Goal: Task Accomplishment & Management: Manage account settings

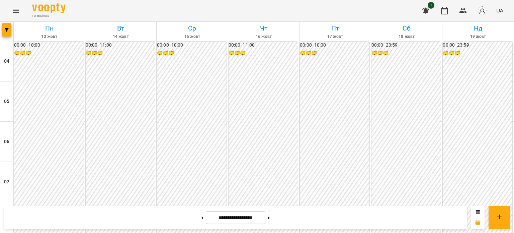
scroll to position [300, 0]
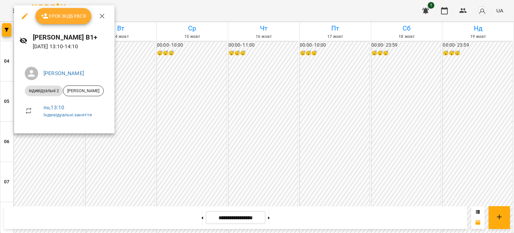
click at [50, 21] on button "Урок відбувся" at bounding box center [63, 16] width 56 height 16
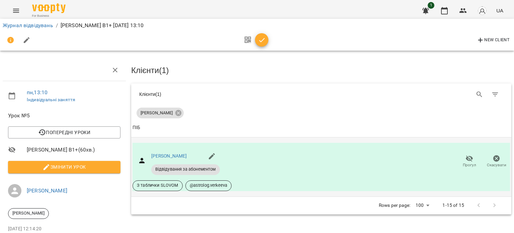
click at [465, 159] on icon "button" at bounding box center [469, 158] width 8 height 8
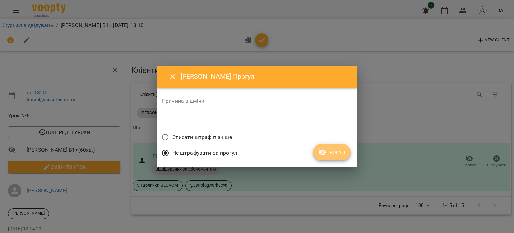
click at [328, 151] on span "Прогул" at bounding box center [331, 152] width 27 height 8
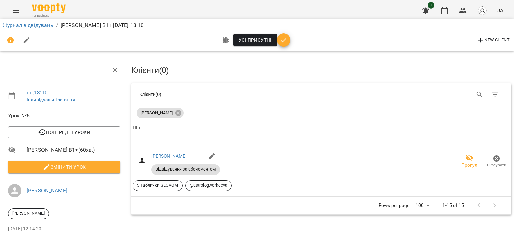
click at [287, 40] on span "button" at bounding box center [283, 40] width 13 height 8
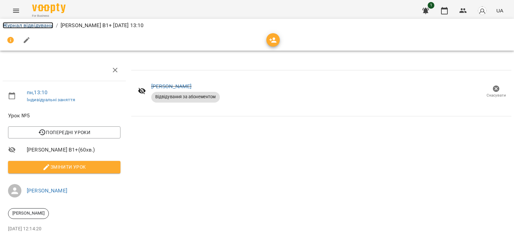
click at [35, 24] on link "Журнал відвідувань" at bounding box center [28, 25] width 51 height 6
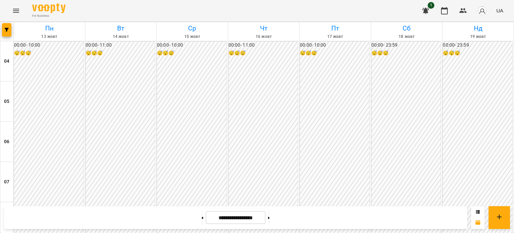
scroll to position [234, 0]
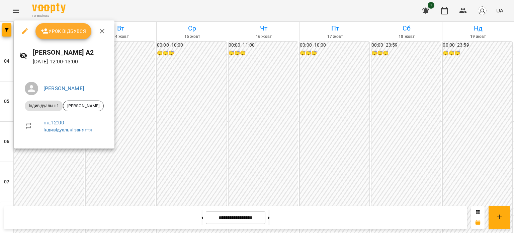
click at [77, 36] on button "Урок відбувся" at bounding box center [63, 31] width 56 height 16
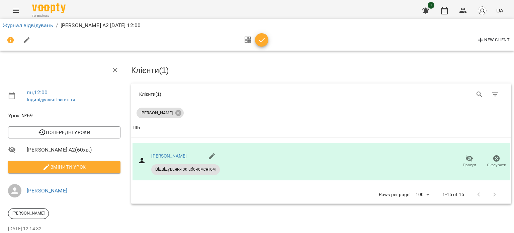
click at [260, 40] on icon "button" at bounding box center [262, 40] width 8 height 8
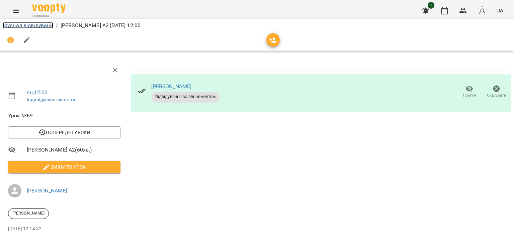
click at [42, 27] on link "Журнал відвідувань" at bounding box center [28, 25] width 51 height 6
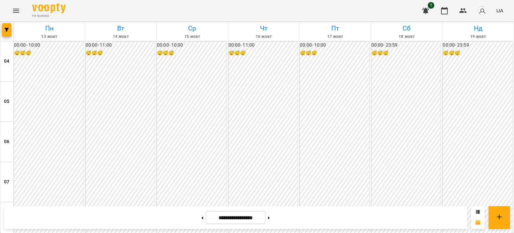
scroll to position [601, 0]
